Goal: Download file/media

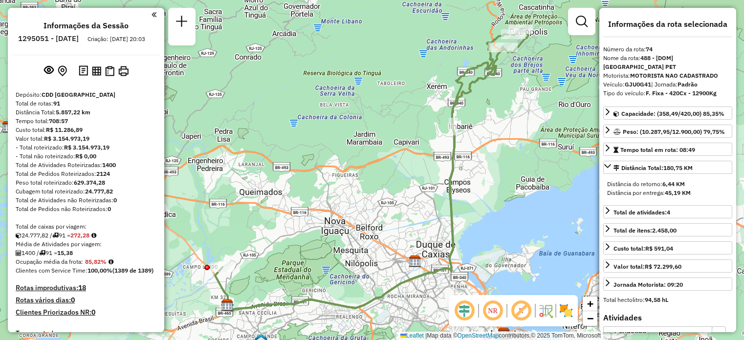
select select "**********"
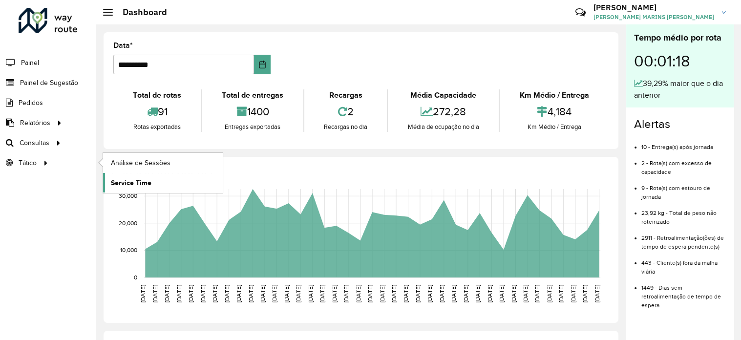
click at [129, 181] on span "Service Time" at bounding box center [131, 183] width 41 height 10
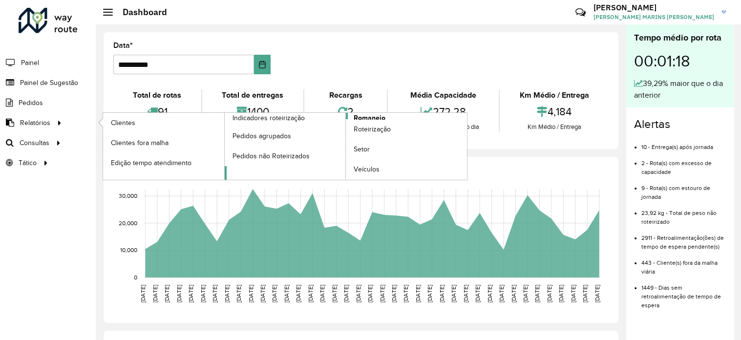
click at [372, 116] on span "Romaneio" at bounding box center [370, 118] width 32 height 10
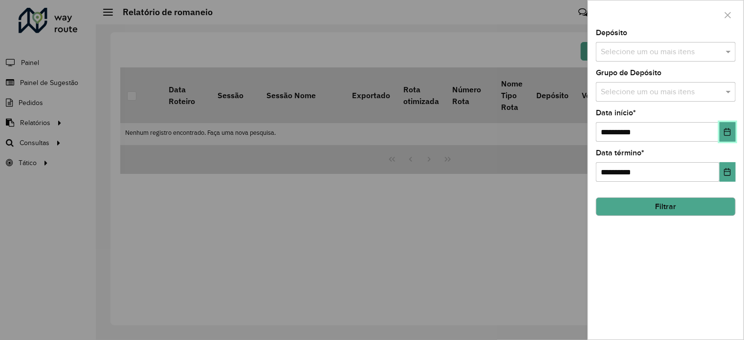
click at [725, 132] on icon "Choose Date" at bounding box center [727, 132] width 8 height 8
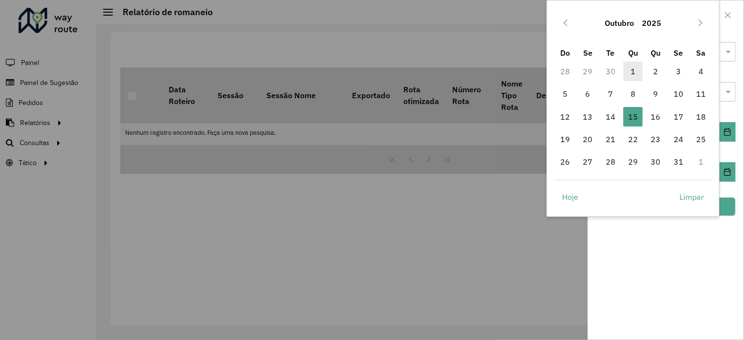
click at [630, 69] on span "1" at bounding box center [633, 72] width 20 height 20
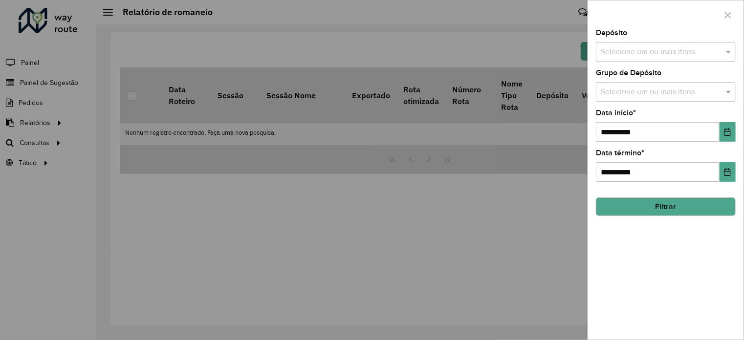
click at [682, 49] on input "text" at bounding box center [660, 52] width 125 height 12
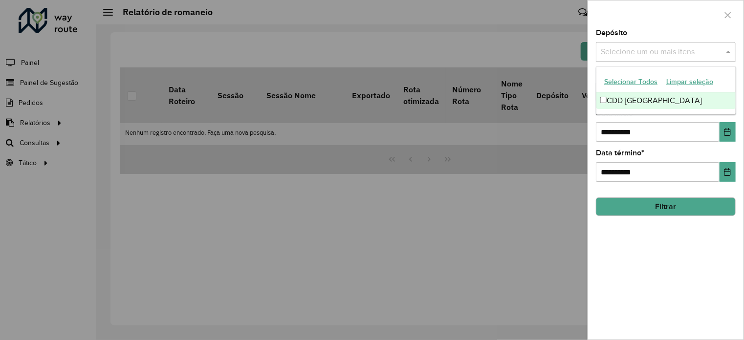
click at [625, 97] on div "CDD [GEOGRAPHIC_DATA]" at bounding box center [665, 100] width 139 height 17
click at [667, 16] on div at bounding box center [665, 14] width 155 height 29
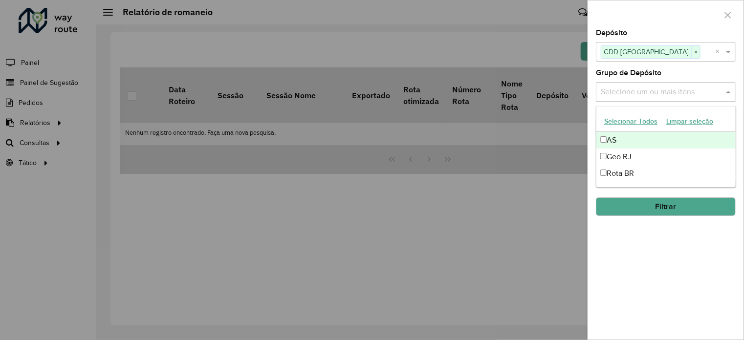
click at [637, 92] on input "text" at bounding box center [660, 93] width 125 height 12
click at [624, 14] on div at bounding box center [665, 14] width 155 height 29
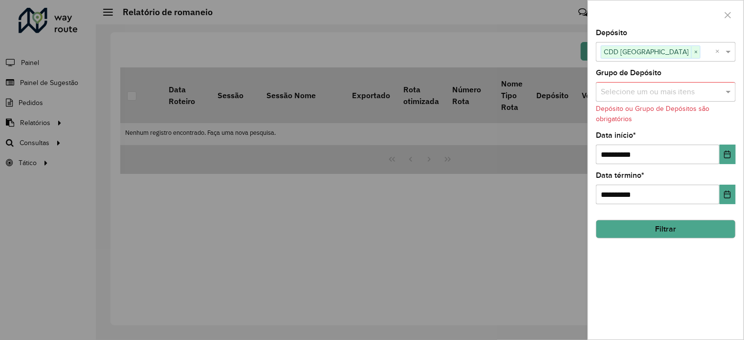
click at [651, 229] on button "Filtrar" at bounding box center [666, 229] width 140 height 19
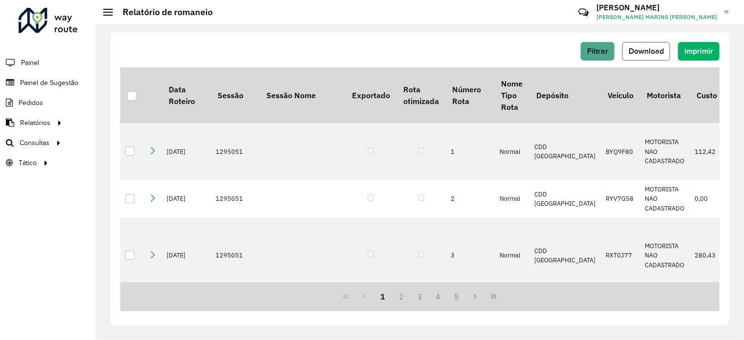
click at [642, 53] on span "Download" at bounding box center [646, 51] width 35 height 8
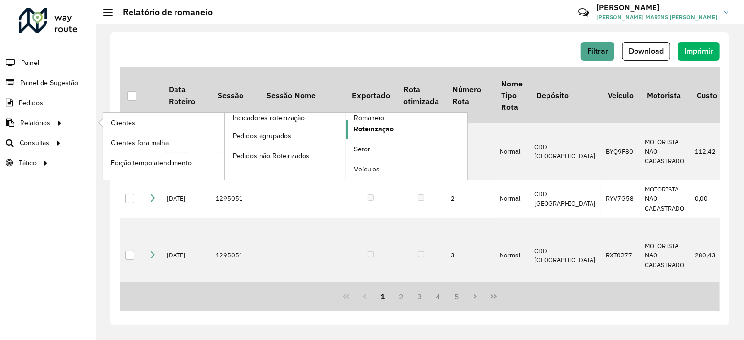
click at [372, 127] on span "Roteirização" at bounding box center [374, 129] width 40 height 10
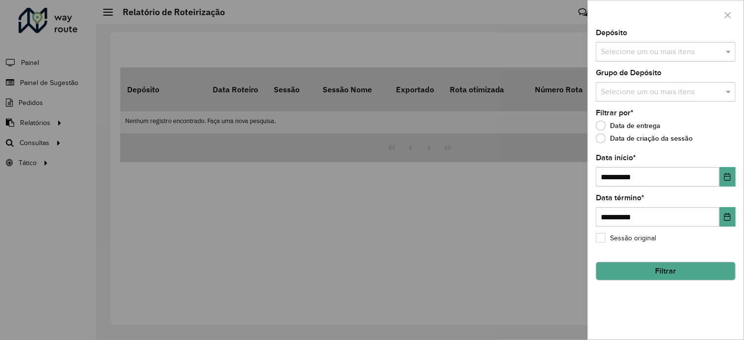
click at [647, 52] on input "text" at bounding box center [660, 52] width 125 height 12
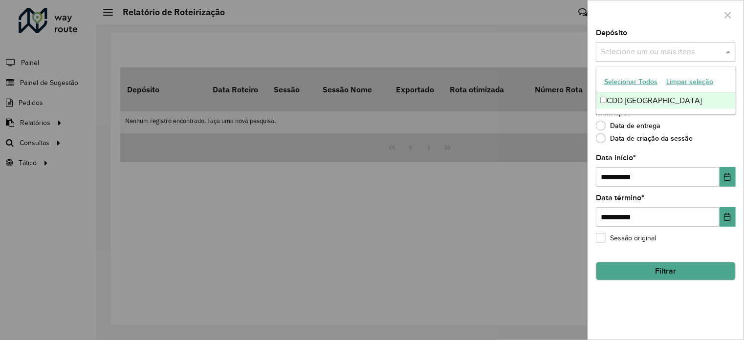
click at [620, 97] on div "CDD [GEOGRAPHIC_DATA]" at bounding box center [665, 100] width 139 height 17
click at [682, 131] on div "Data de entrega" at bounding box center [666, 128] width 140 height 12
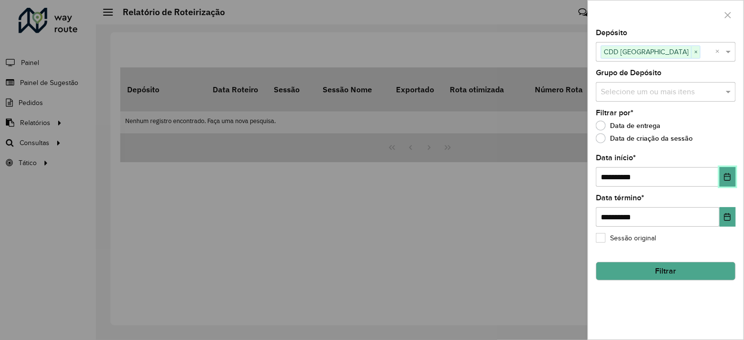
click at [728, 178] on icon "Choose Date" at bounding box center [727, 177] width 8 height 8
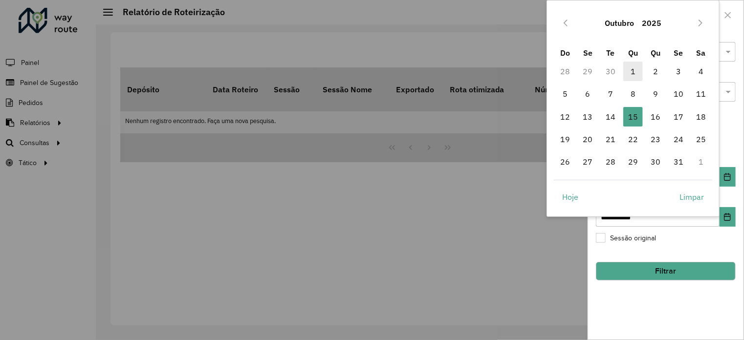
click at [634, 71] on span "1" at bounding box center [633, 72] width 20 height 20
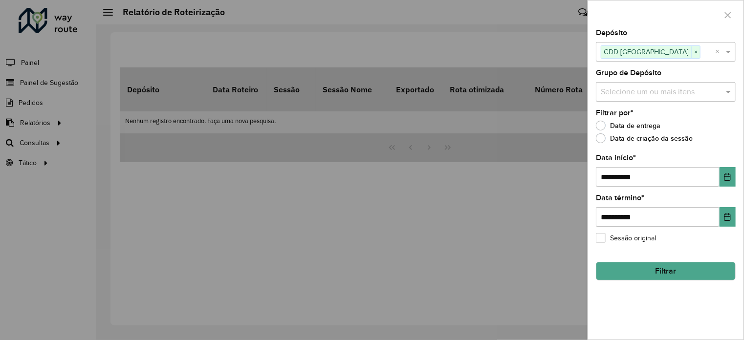
click at [602, 236] on label "Sessão original" at bounding box center [626, 238] width 60 height 10
click at [598, 238] on label "Sessão original" at bounding box center [626, 238] width 60 height 10
click at [601, 237] on label "Sessão original" at bounding box center [626, 238] width 60 height 10
click at [628, 263] on button "Filtrar" at bounding box center [666, 271] width 140 height 19
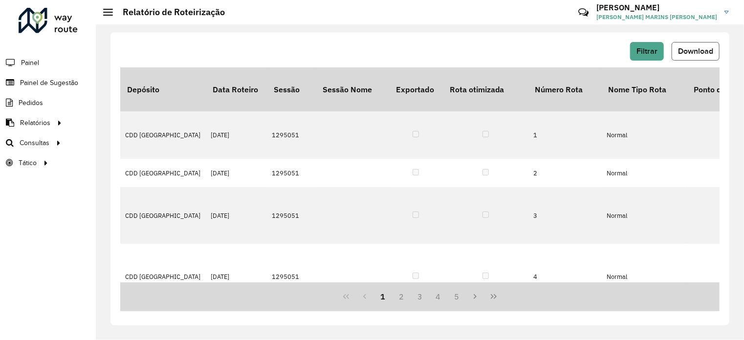
click at [694, 50] on span "Download" at bounding box center [695, 51] width 35 height 8
